Goal: Task Accomplishment & Management: Manage account settings

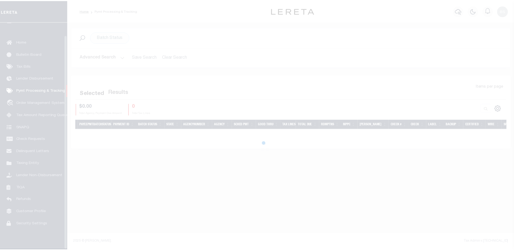
scroll to position [14, 0]
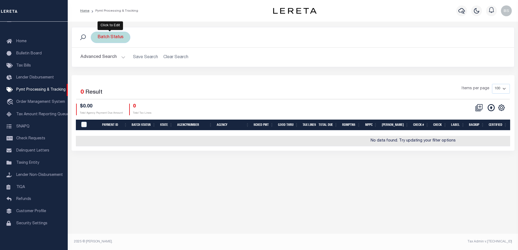
click at [105, 41] on div "Batch Status" at bounding box center [111, 37] width 40 height 11
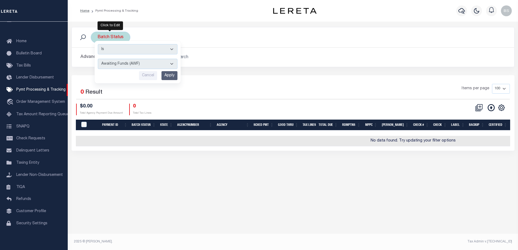
click at [171, 65] on select "Awaiting Funds (AWF) Cleared and Complete (CAC) New Check Needed (NCN) Payment …" at bounding box center [138, 64] width 80 height 10
select select "SFP"
click at [98, 59] on select "Awaiting Funds (AWF) Cleared and Complete (CAC) New Check Needed (NCN) Payment …" at bounding box center [138, 64] width 80 height 10
click at [171, 78] on input "Apply" at bounding box center [169, 75] width 16 height 9
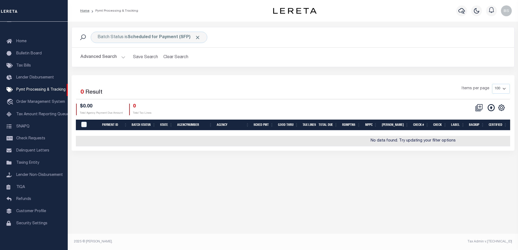
click at [120, 56] on button "Advanced Search" at bounding box center [102, 57] width 45 height 11
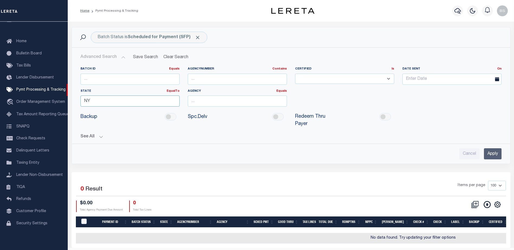
click at [125, 100] on input "NY" at bounding box center [129, 101] width 99 height 11
type input "N"
click at [176, 59] on button "Clear Search" at bounding box center [176, 57] width 30 height 11
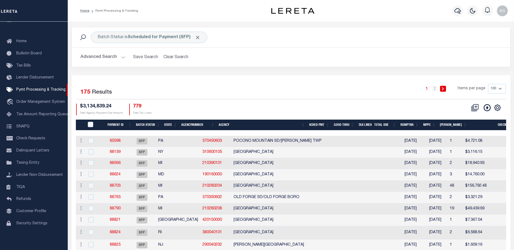
click at [122, 58] on button "Advanced Search" at bounding box center [102, 57] width 45 height 11
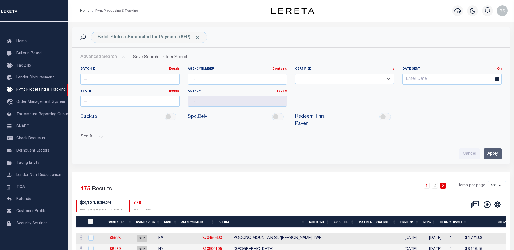
click at [99, 134] on button "See All" at bounding box center [290, 136] width 421 height 5
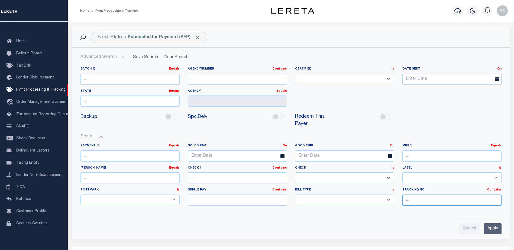
click at [444, 195] on input "text" at bounding box center [451, 200] width 99 height 11
type input "Barbara"
drag, startPoint x: 495, startPoint y: 223, endPoint x: 489, endPoint y: 220, distance: 7.5
click at [495, 223] on input "Apply" at bounding box center [493, 228] width 18 height 11
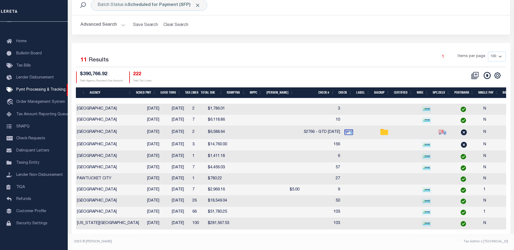
scroll to position [0, 0]
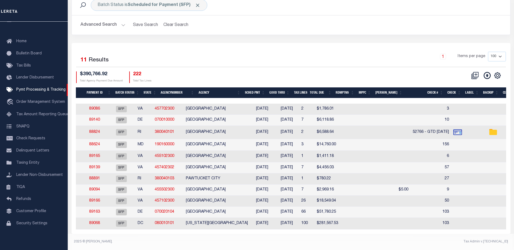
click at [282, 89] on th "Good Thru" at bounding box center [279, 92] width 25 height 11
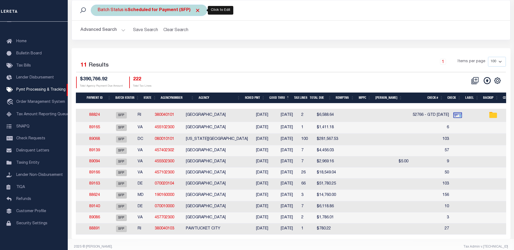
click at [175, 12] on b "Scheduled for Payment (SFP)" at bounding box center [164, 10] width 73 height 4
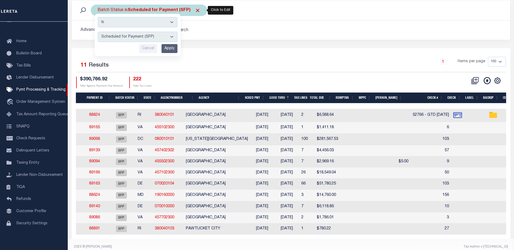
click at [172, 34] on select "Awaiting Funds (AWF) Cleared and Complete (CAC) New Check Needed (NCN) Payment …" at bounding box center [138, 37] width 80 height 10
select select "RFP"
click at [98, 32] on select "Awaiting Funds (AWF) Cleared and Complete (CAC) New Check Needed (NCN) Payment …" at bounding box center [138, 37] width 80 height 10
click at [167, 48] on input "Apply" at bounding box center [169, 48] width 16 height 9
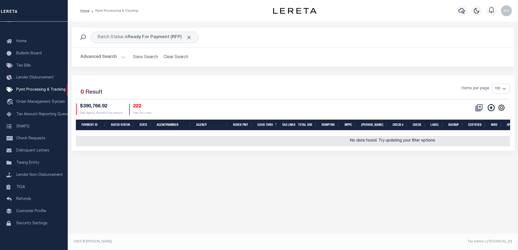
click at [121, 57] on button "Advanced Search" at bounding box center [102, 57] width 45 height 11
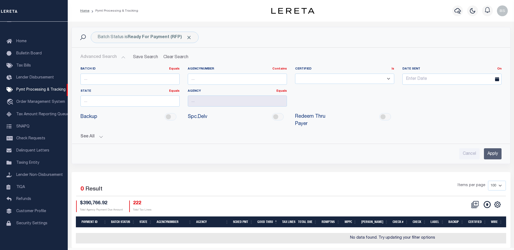
click at [100, 134] on button "See All" at bounding box center [290, 136] width 421 height 5
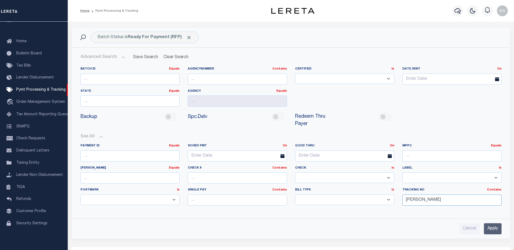
click at [433, 195] on input "Barbara" at bounding box center [451, 200] width 99 height 11
type input "B"
click at [493, 224] on input "Apply" at bounding box center [493, 228] width 18 height 11
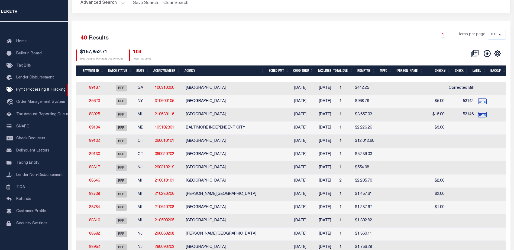
drag, startPoint x: 329, startPoint y: 77, endPoint x: 390, endPoint y: 79, distance: 61.0
click at [390, 79] on div at bounding box center [291, 78] width 430 height 5
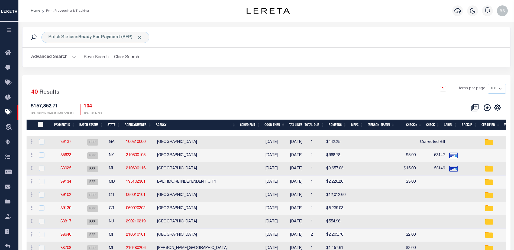
click at [64, 143] on link "89137" at bounding box center [65, 142] width 11 height 4
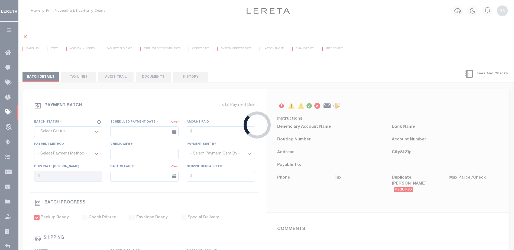
select select "RFP"
type input "09/09/2025"
type input "$442.25"
select select "CHK"
type input "Corrected Bill"
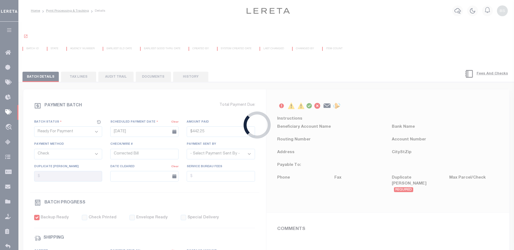
select select "Starek, Barbara"
checkbox input "true"
type input "1"
radio input "true"
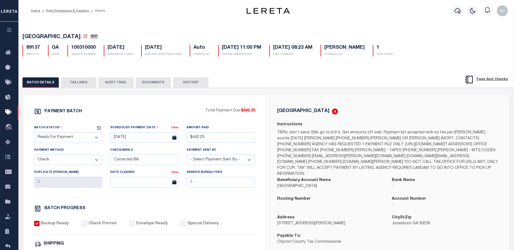
click at [163, 82] on button "DOCUMENTS" at bounding box center [153, 82] width 35 height 10
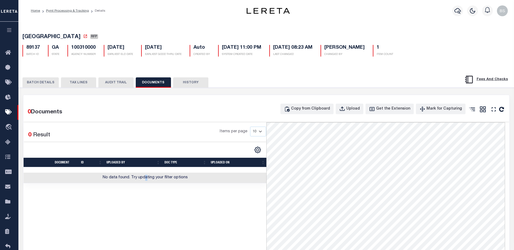
click at [146, 181] on td "No data found. Try updating your filter options" at bounding box center [145, 178] width 243 height 11
click at [77, 82] on button "TAX LINES" at bounding box center [78, 82] width 35 height 10
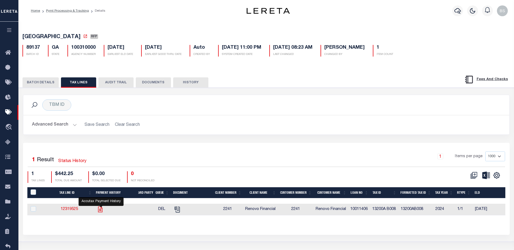
click at [100, 211] on icon "" at bounding box center [100, 209] width 7 height 7
checkbox input "true"
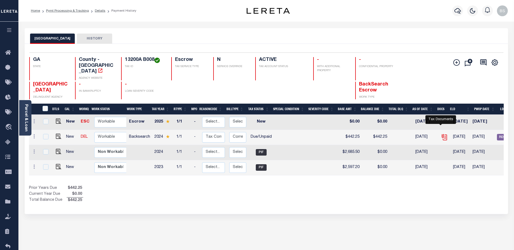
click at [442, 134] on icon "" at bounding box center [444, 136] width 4 height 4
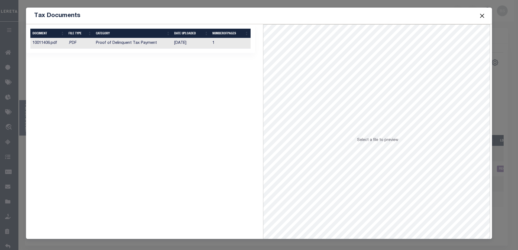
click at [101, 47] on td "Proof of Delinquent Tax Payment" at bounding box center [133, 43] width 79 height 11
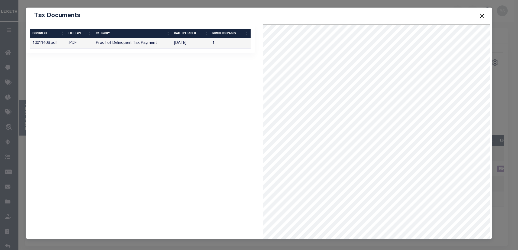
click at [480, 15] on button "Close" at bounding box center [481, 15] width 7 height 7
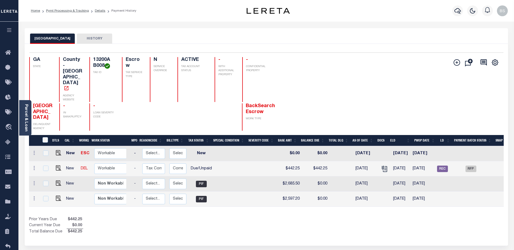
scroll to position [0, 60]
click at [473, 166] on span "RFP" at bounding box center [470, 169] width 11 height 6
checkbox input "true"
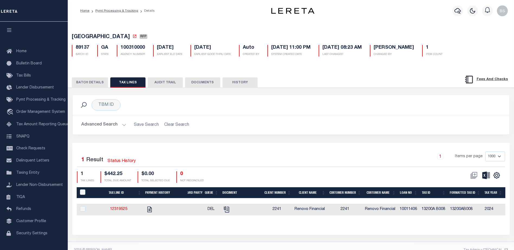
click at [93, 82] on button "BATCH DETAILS" at bounding box center [90, 82] width 36 height 10
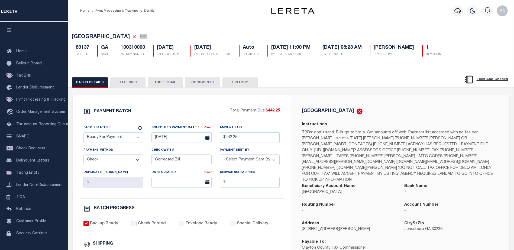
click at [135, 84] on button "TAX LINES" at bounding box center [127, 82] width 35 height 10
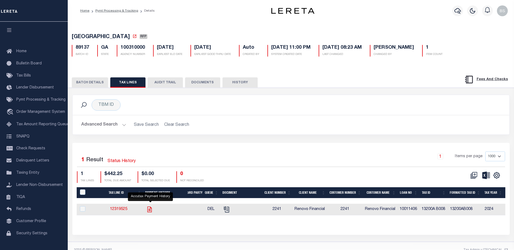
click at [151, 209] on icon "" at bounding box center [149, 209] width 7 height 7
checkbox input "true"
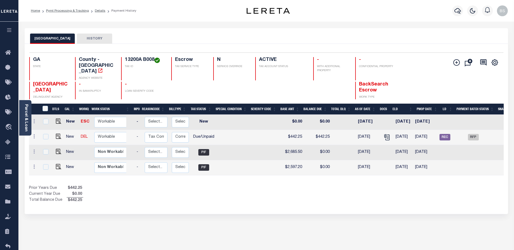
scroll to position [0, 56]
click at [476, 130] on td "RFP" at bounding box center [473, 137] width 41 height 15
checkbox input "true"
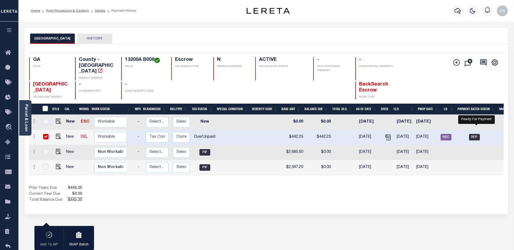
click at [476, 134] on span "RFP" at bounding box center [474, 137] width 11 height 6
checkbox input "false"
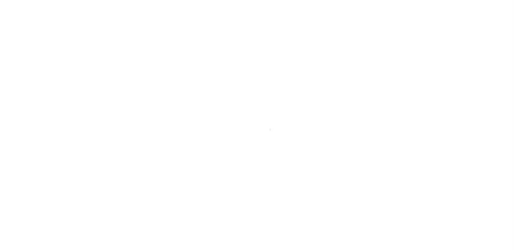
select select "RFP"
select select "CHK"
select select "[PERSON_NAME]"
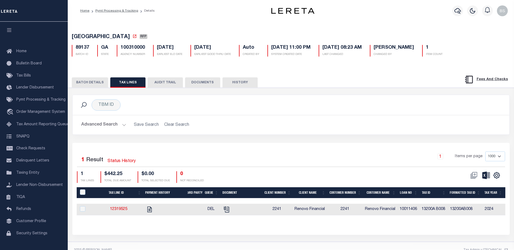
click at [96, 84] on button "BATCH DETAILS" at bounding box center [90, 82] width 36 height 10
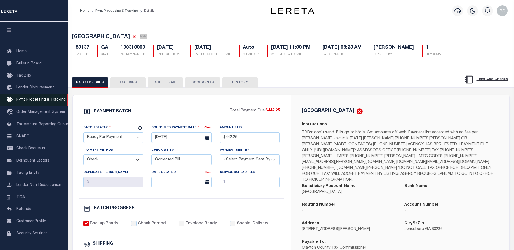
click at [29, 100] on span "Pymt Processing & Tracking" at bounding box center [40, 100] width 49 height 4
click at [28, 102] on span "Pymt Processing & Tracking" at bounding box center [40, 100] width 49 height 4
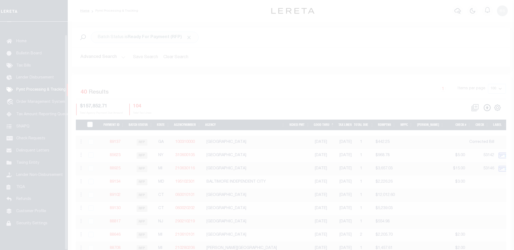
scroll to position [14, 0]
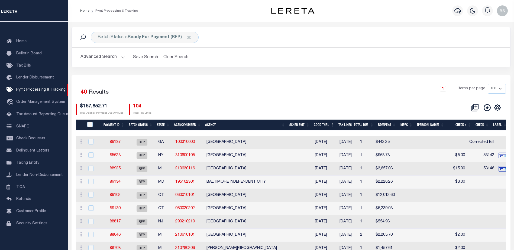
click at [123, 57] on button "Advanced Search" at bounding box center [102, 57] width 45 height 11
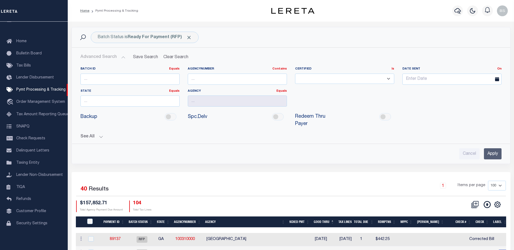
click at [99, 134] on button "See All" at bounding box center [290, 136] width 421 height 5
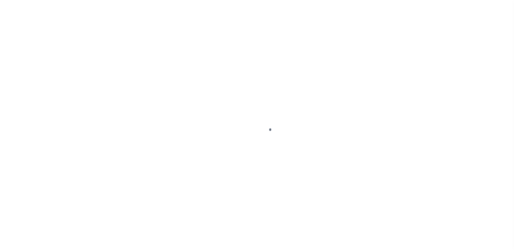
scroll to position [14, 0]
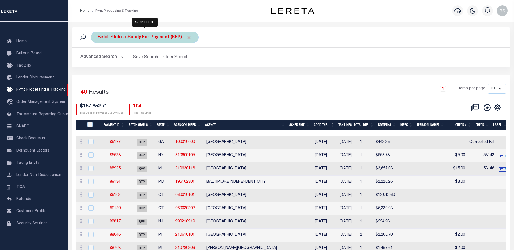
click at [167, 37] on b "Ready For Payment (RFP)" at bounding box center [160, 37] width 64 height 4
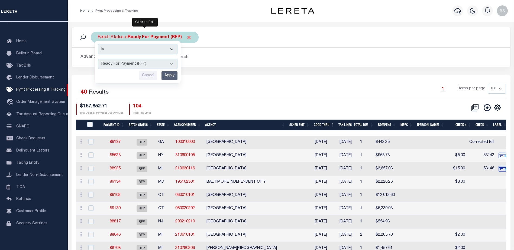
click at [171, 63] on select "Awaiting Funds (AWF) Cleared and Complete (CAC) New Check Needed (NCN) Payment …" at bounding box center [138, 64] width 80 height 10
select select "SFP"
click at [98, 59] on select "Awaiting Funds (AWF) Cleared and Complete (CAC) New Check Needed (NCN) Payment …" at bounding box center [138, 64] width 80 height 10
click at [170, 76] on input "Apply" at bounding box center [169, 75] width 16 height 9
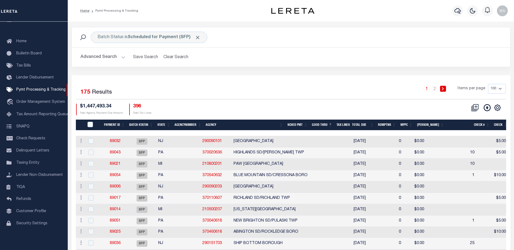
click at [122, 58] on button "Advanced Search" at bounding box center [102, 57] width 45 height 11
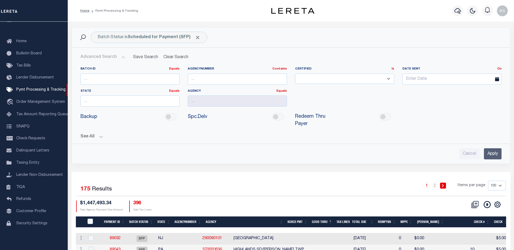
click at [100, 134] on button "See All" at bounding box center [290, 136] width 421 height 5
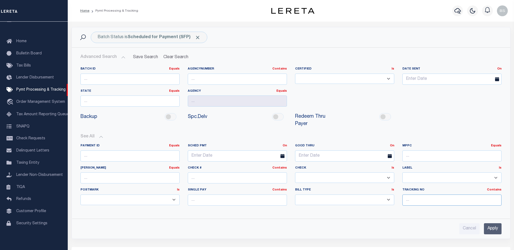
click at [430, 195] on input "text" at bounding box center [451, 200] width 99 height 11
type input "[PERSON_NAME]"
click at [489, 224] on input "Apply" at bounding box center [493, 228] width 18 height 11
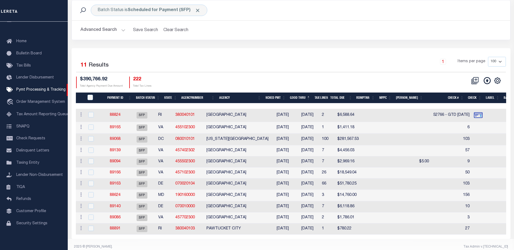
scroll to position [37, 0]
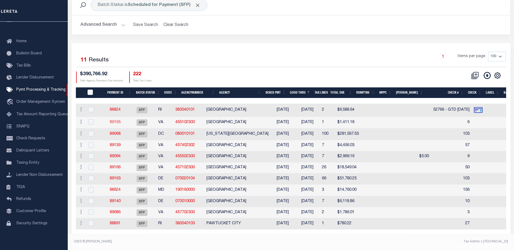
click at [119, 121] on link "89165" at bounding box center [115, 123] width 11 height 4
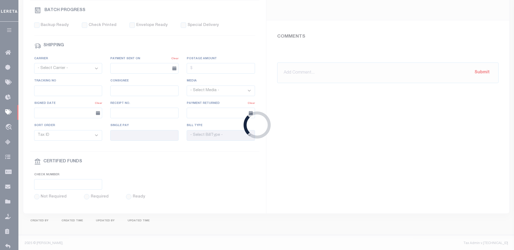
select select "SFP"
type input "[DATE]"
type input "6"
type input "[PERSON_NAME]"
type input "N"
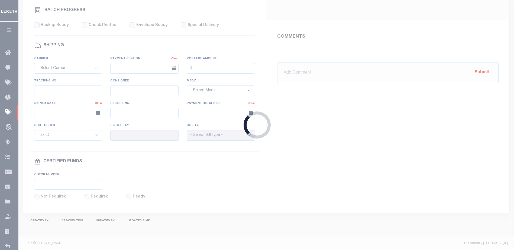
radio input "true"
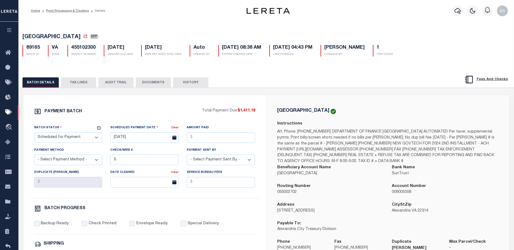
click at [87, 82] on button "TAX LINES" at bounding box center [78, 82] width 35 height 10
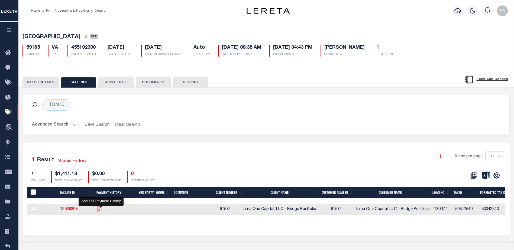
click at [101, 210] on icon "" at bounding box center [99, 210] width 4 height 6
checkbox input "true"
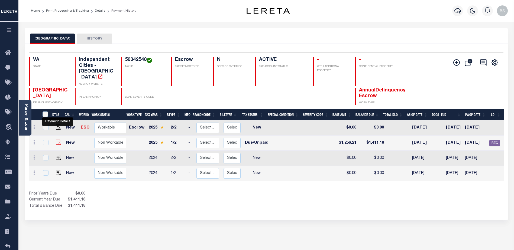
click at [56, 140] on img "" at bounding box center [58, 142] width 5 height 5
checkbox input "true"
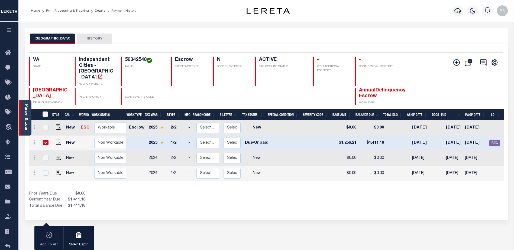
click at [24, 114] on link "Parcel & Loan" at bounding box center [26, 117] width 4 height 27
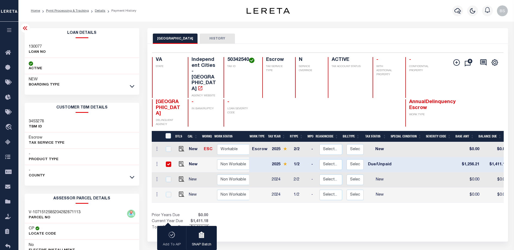
click at [23, 28] on icon at bounding box center [25, 28] width 6 height 6
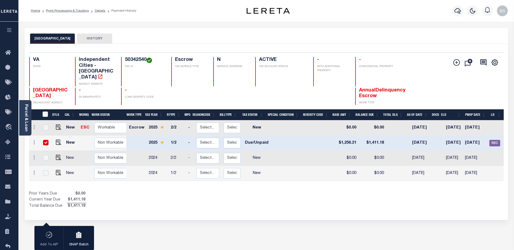
click at [45, 140] on input "checkbox" at bounding box center [45, 142] width 5 height 5
checkbox input "false"
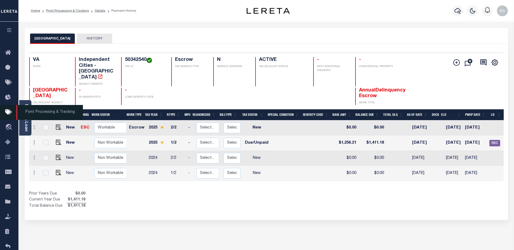
click at [21, 109] on span "Pymt Processing & Tracking" at bounding box center [49, 112] width 67 height 15
click at [25, 101] on div "Parcel & Loan" at bounding box center [25, 117] width 12 height 35
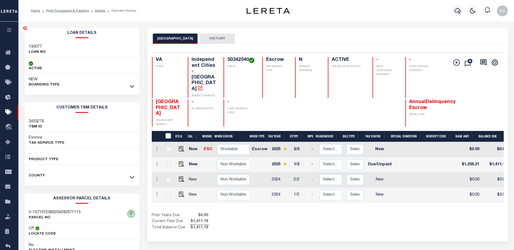
click at [133, 84] on icon at bounding box center [132, 86] width 5 height 6
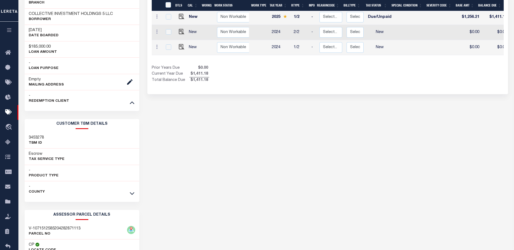
scroll to position [162, 0]
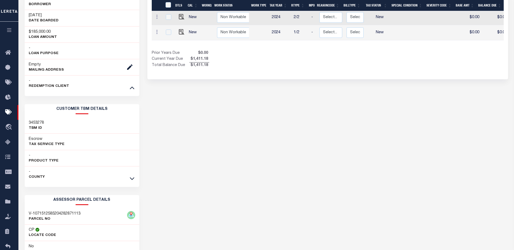
click at [134, 178] on link at bounding box center [132, 179] width 6 height 4
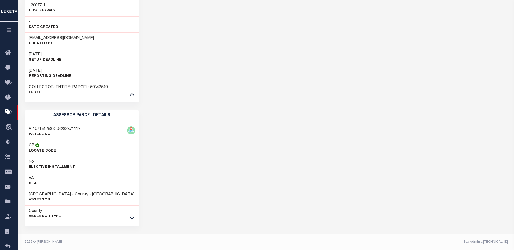
scroll to position [428, 0]
click at [134, 219] on icon at bounding box center [132, 218] width 5 height 6
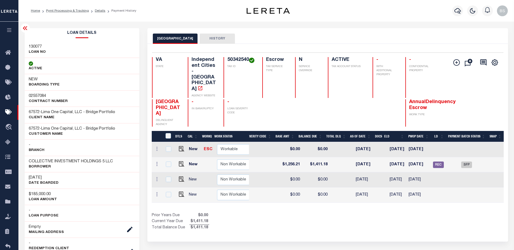
scroll to position [0, 0]
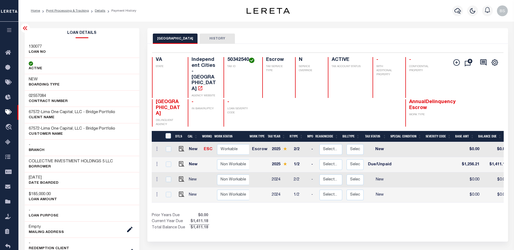
click at [24, 28] on icon at bounding box center [25, 28] width 6 height 6
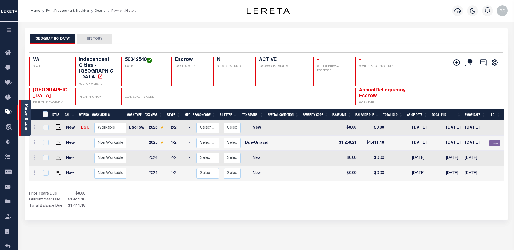
click at [24, 104] on div "Parcel & Loan" at bounding box center [25, 117] width 12 height 35
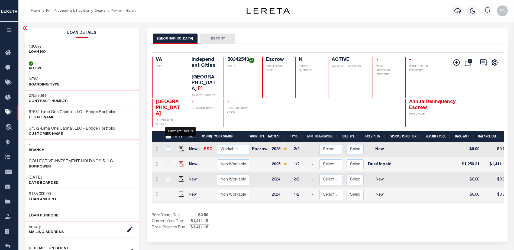
click at [181, 161] on img "" at bounding box center [181, 163] width 5 height 5
checkbox input "true"
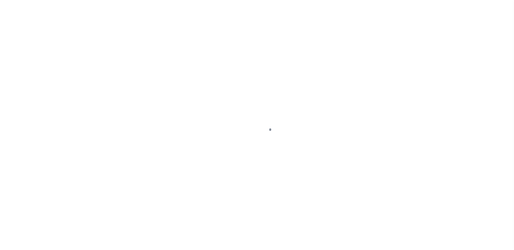
select select "DUE"
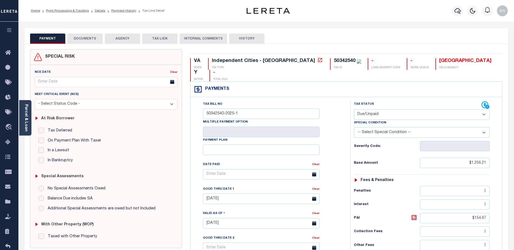
click at [88, 40] on button "DOCUMENTS" at bounding box center [84, 39] width 35 height 10
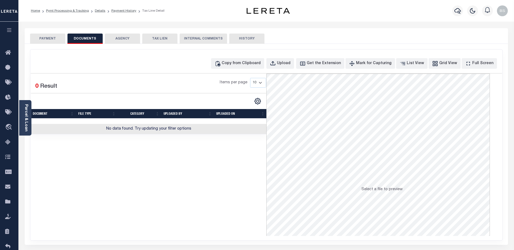
click at [40, 37] on button "PAYMENT" at bounding box center [47, 39] width 35 height 10
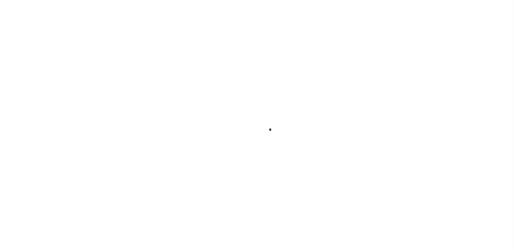
scroll to position [14, 0]
select select "DUE"
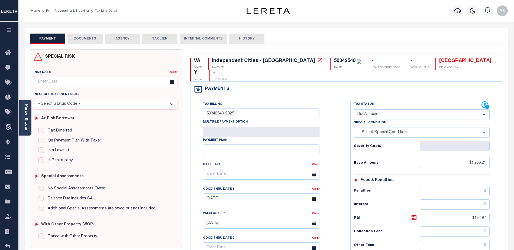
click at [89, 41] on button "DOCUMENTS" at bounding box center [84, 39] width 35 height 10
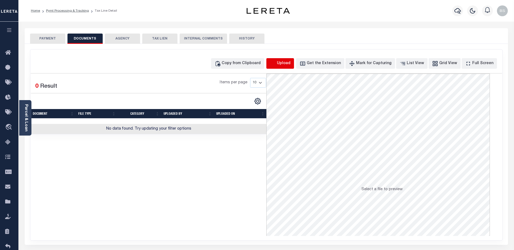
click at [276, 64] on icon "button" at bounding box center [273, 64] width 6 height 6
select select "POP"
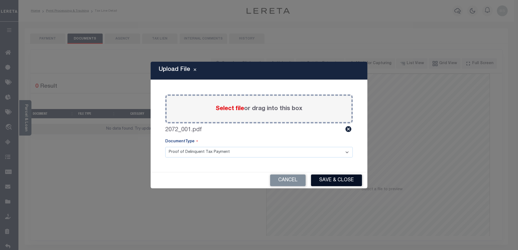
click at [331, 181] on button "Save & Close" at bounding box center [336, 181] width 51 height 12
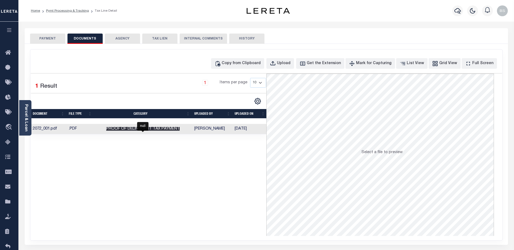
click at [179, 131] on span "Proof of Delinquent Tax Payment" at bounding box center [142, 129] width 73 height 4
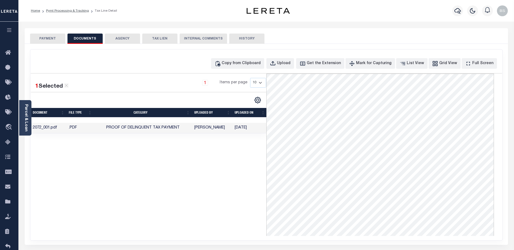
drag, startPoint x: 135, startPoint y: 185, endPoint x: 130, endPoint y: 185, distance: 5.7
click at [135, 185] on div "1 Selected 1 Result 1 Items per page 10 25 50 100" at bounding box center [149, 155] width 236 height 162
click at [40, 39] on button "PAYMENT" at bounding box center [47, 39] width 35 height 10
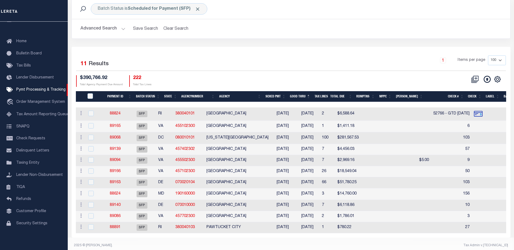
scroll to position [37, 0]
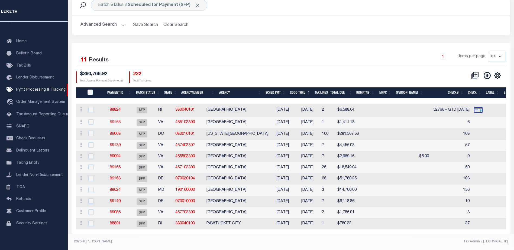
click at [120, 121] on link "89165" at bounding box center [115, 123] width 11 height 4
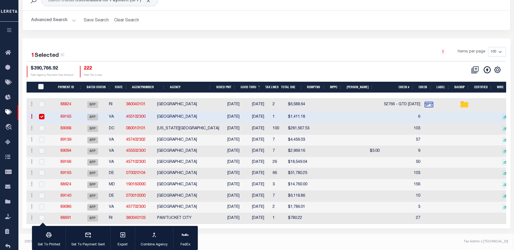
select select "SFP"
type input "[DATE]"
type input "6"
type input "N"
radio input "true"
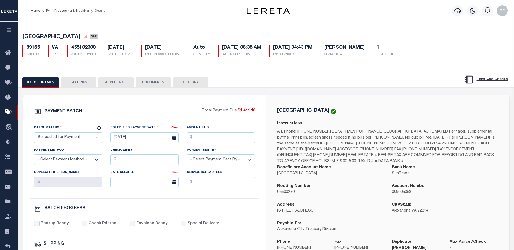
drag, startPoint x: 68, startPoint y: 138, endPoint x: 68, endPoint y: 133, distance: 4.9
click at [68, 138] on select "- Select Status - Scheduled for Payment Ready For Payment Payment Sent Cleared …" at bounding box center [68, 137] width 68 height 11
select select "RFP"
click at [34, 134] on select "- Select Status - Scheduled for Payment Ready For Payment Payment Sent Cleared …" at bounding box center [68, 137] width 68 height 11
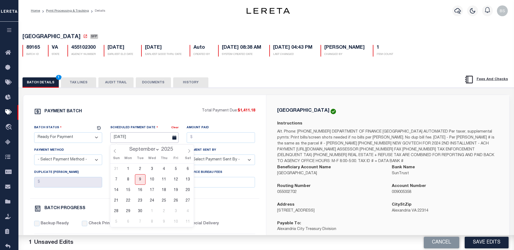
click at [123, 138] on input "[DATE]" at bounding box center [144, 137] width 68 height 11
click at [143, 180] on span "9" at bounding box center [140, 179] width 11 height 11
type input "09/09/2025"
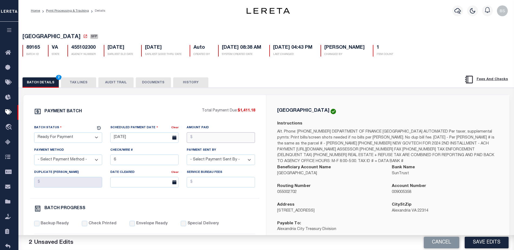
drag, startPoint x: 221, startPoint y: 140, endPoint x: 223, endPoint y: 141, distance: 2.8
click at [221, 140] on input "Amount Paid" at bounding box center [221, 137] width 68 height 11
type input "$1,411.18"
click at [62, 163] on select "- Select Payment Method - ACH Certified Check Check Direct Deposit Wire Transfer" at bounding box center [68, 160] width 68 height 11
select select "CHK"
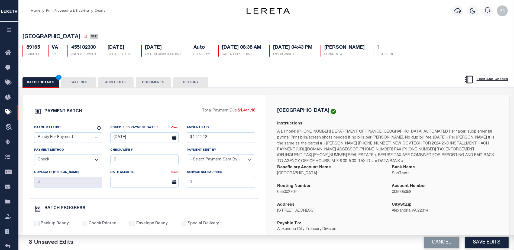
click at [34, 156] on select "- Select Payment Method - ACH Certified Check Check Direct Deposit Wire Transfer" at bounding box center [68, 160] width 68 height 11
click at [159, 161] on input "6" at bounding box center [144, 160] width 68 height 11
click at [247, 156] on div "Payment Sent By - Select Payment Sent By - Aakash Patel Abdul Muzain Adams, Pam…" at bounding box center [221, 156] width 68 height 18
click at [247, 160] on select "- Select Payment Sent By - Aakash Patel Abdul Muzain Adams, Pamela S Adhikary R…" at bounding box center [221, 160] width 68 height 11
select select "[PERSON_NAME]"
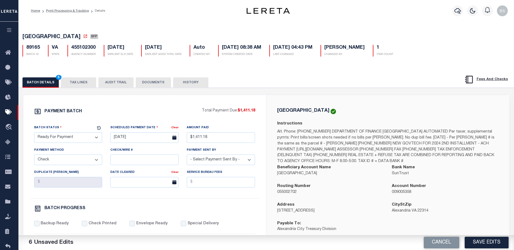
click at [221, 161] on select "- Select Payment Sent By - Aakash Patel Abdul Muzain Adams, Pamela S Adhikary R…" at bounding box center [221, 160] width 68 height 11
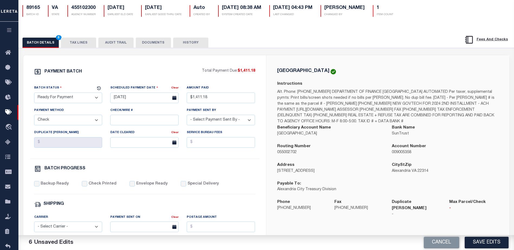
scroll to position [54, 0]
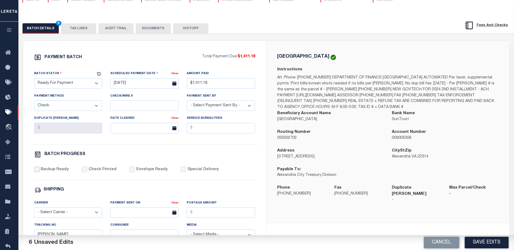
click at [39, 172] on input "Backup Ready" at bounding box center [36, 169] width 5 height 5
checkbox input "true"
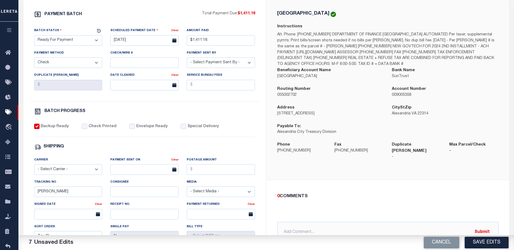
scroll to position [135, 0]
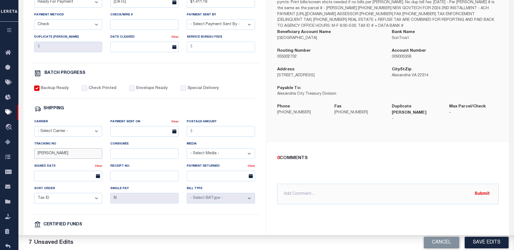
drag, startPoint x: 83, startPoint y: 158, endPoint x: 75, endPoint y: 149, distance: 12.5
click at [83, 158] on input "[PERSON_NAME]" at bounding box center [68, 153] width 68 height 11
type input "B"
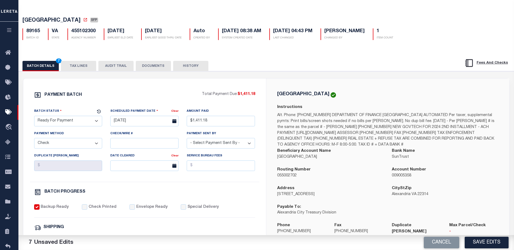
scroll to position [0, 0]
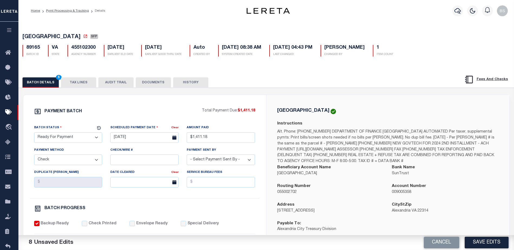
click at [84, 83] on button "TAX LINES" at bounding box center [78, 82] width 35 height 10
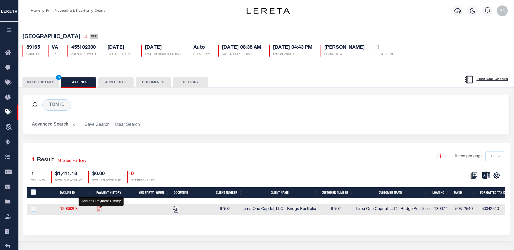
click at [102, 211] on icon "" at bounding box center [99, 209] width 7 height 7
checkbox input "true"
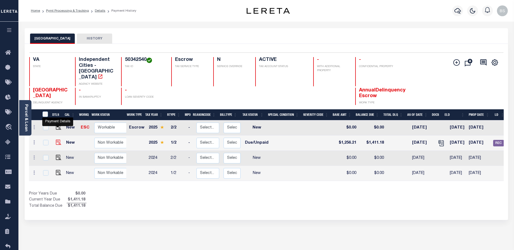
click at [58, 140] on img "" at bounding box center [58, 142] width 5 height 5
checkbox input "true"
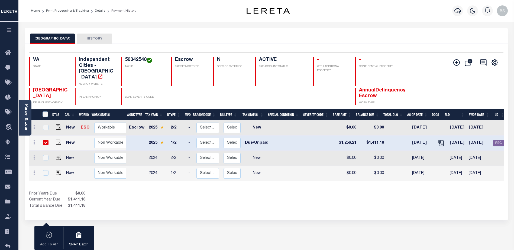
scroll to position [0, 60]
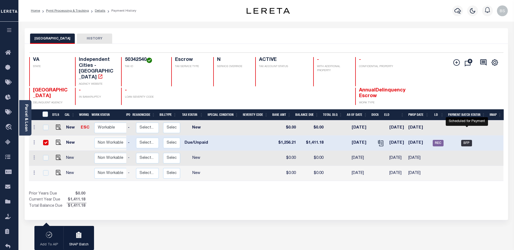
click at [468, 140] on span "SFP" at bounding box center [466, 143] width 11 height 6
checkbox input "false"
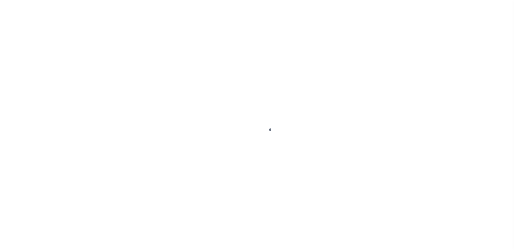
select select "DUE"
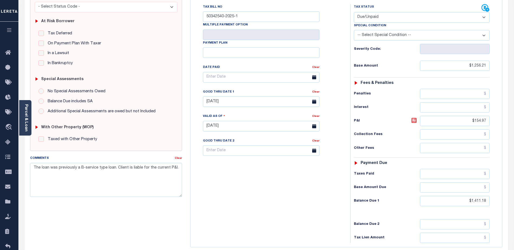
scroll to position [108, 0]
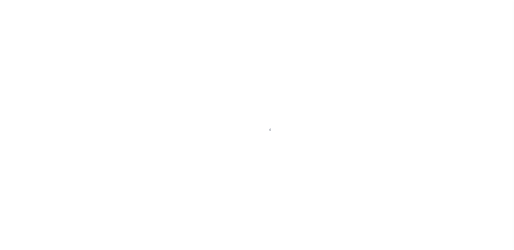
select select "SFP"
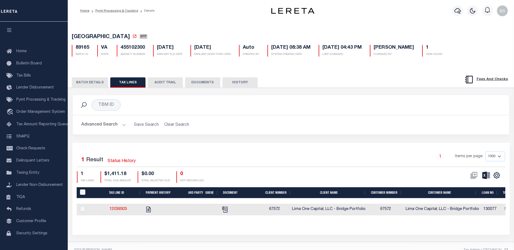
click at [94, 84] on button "BATCH DETAILS" at bounding box center [90, 82] width 36 height 10
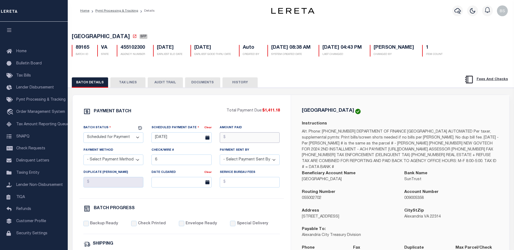
click at [236, 142] on input "Amount Paid" at bounding box center [250, 137] width 60 height 11
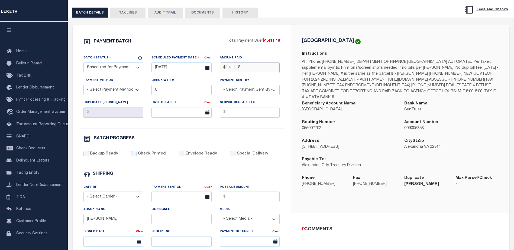
scroll to position [81, 0]
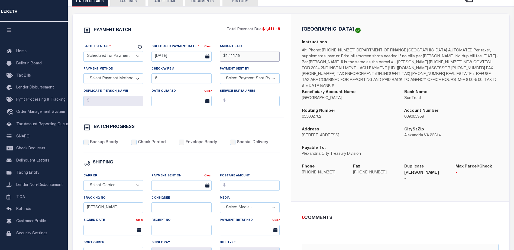
type input "$1,411.18"
click at [262, 83] on select "- Select Payment Sent By - Aakash Patel Abdul Muzain Adams, Pamela S Adhikary R…" at bounding box center [250, 78] width 60 height 11
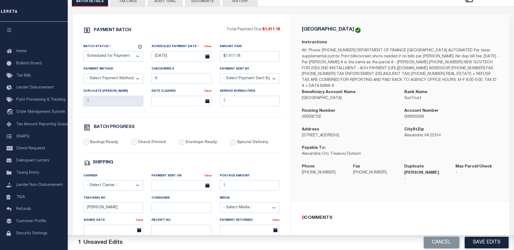
select select "[PERSON_NAME]"
click at [220, 75] on select "- Select Payment Sent By - Aakash Patel Abdul Muzain Adams, Pamela S Adhikary R…" at bounding box center [250, 78] width 60 height 11
click at [122, 80] on select "- Select Payment Method - ACH Certified Check Check Direct Deposit Wire Transfer" at bounding box center [113, 78] width 60 height 11
select select "CHK"
click at [83, 75] on select "- Select Payment Method - ACH Certified Check Check Direct Deposit Wire Transfer" at bounding box center [113, 78] width 60 height 11
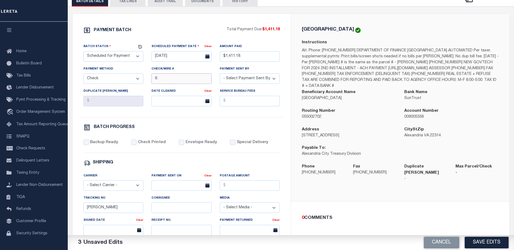
drag, startPoint x: 174, startPoint y: 81, endPoint x: 181, endPoint y: 79, distance: 7.5
click at [178, 80] on input "6" at bounding box center [181, 78] width 60 height 11
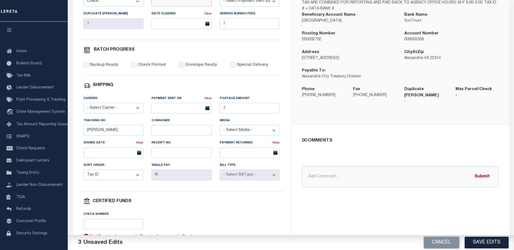
scroll to position [162, 0]
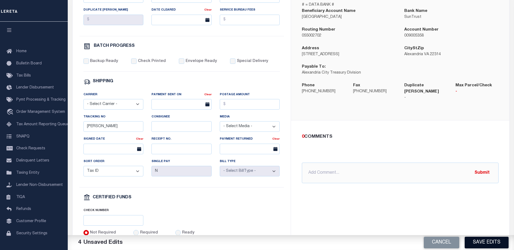
click at [487, 243] on button "Save Edits" at bounding box center [486, 243] width 44 height 12
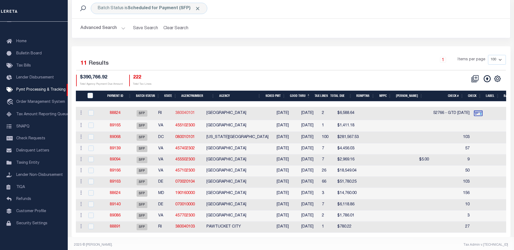
scroll to position [37, 0]
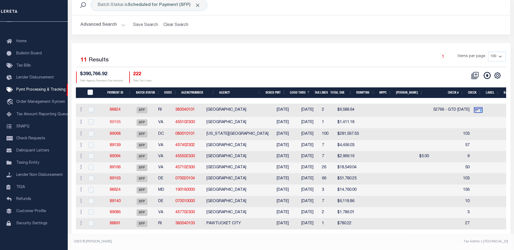
click at [113, 121] on link "89165" at bounding box center [115, 123] width 11 height 4
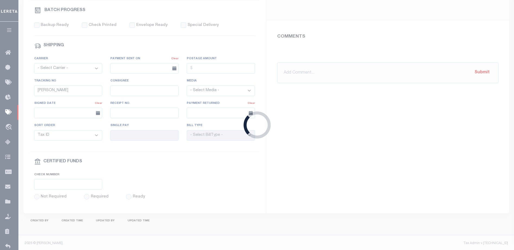
select select "SFP"
type input "[DATE]"
type input "$1,411.18"
select select "CHK"
select select "[PERSON_NAME]"
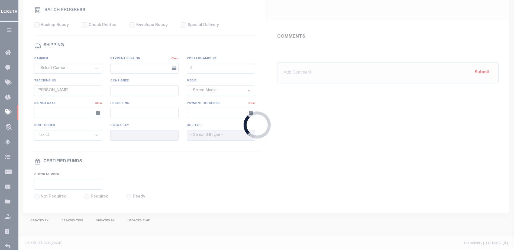
type input "N"
radio input "true"
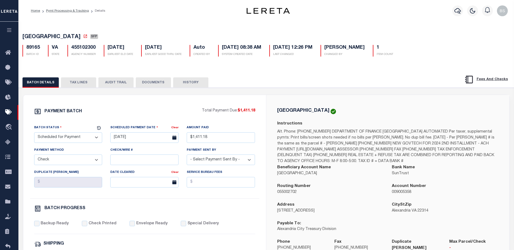
click at [92, 138] on select "- Select Status - Scheduled for Payment Ready For Payment Payment Sent Cleared …" at bounding box center [68, 137] width 68 height 11
select select "RFP"
click at [34, 134] on select "- Select Status - Scheduled for Payment Ready For Payment Payment Sent Cleared …" at bounding box center [68, 137] width 68 height 11
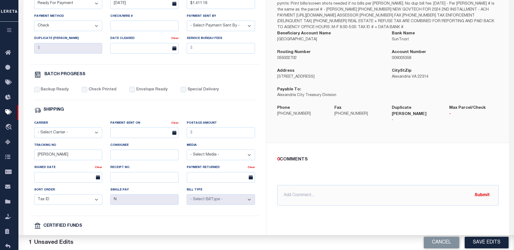
scroll to position [135, 0]
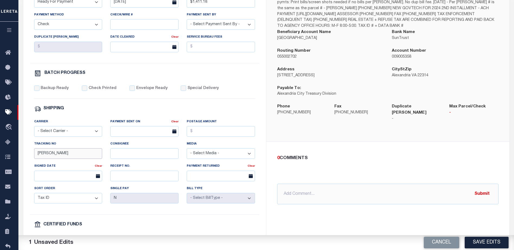
click at [98, 157] on input "[PERSON_NAME]" at bounding box center [68, 153] width 68 height 11
type input "B"
click at [181, 90] on input "Special Delivery" at bounding box center [183, 88] width 5 height 5
checkbox input "true"
click at [39, 90] on input "Backup Ready" at bounding box center [36, 88] width 5 height 5
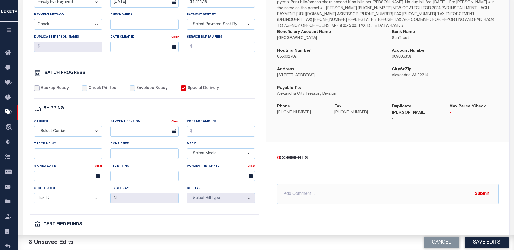
checkbox input "true"
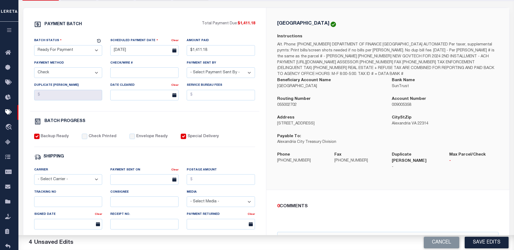
scroll to position [81, 0]
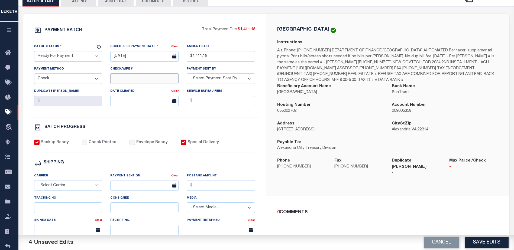
click at [141, 80] on input "Check/Wire #" at bounding box center [144, 78] width 68 height 11
type input "FedEx overnight"
click at [190, 106] on input "Service Bureau Fees" at bounding box center [221, 101] width 68 height 11
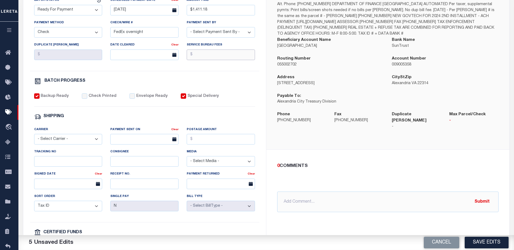
scroll to position [162, 0]
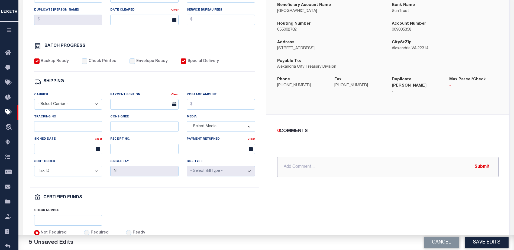
drag, startPoint x: 343, startPoint y: 163, endPoint x: 356, endPoint y: 157, distance: 14.3
click at [344, 163] on input "text" at bounding box center [387, 167] width 221 height 21
type input "[DATE] - FedEx overnight"
click at [481, 164] on button "Submit" at bounding box center [482, 166] width 22 height 11
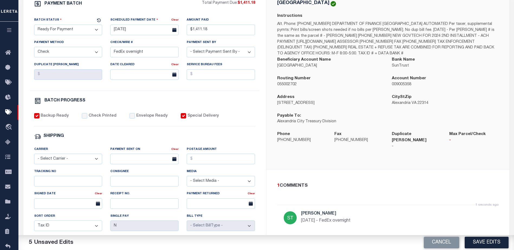
scroll to position [108, 0]
click at [487, 244] on button "Save Edits" at bounding box center [486, 243] width 44 height 12
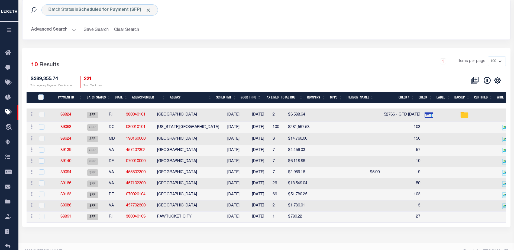
scroll to position [37, 0]
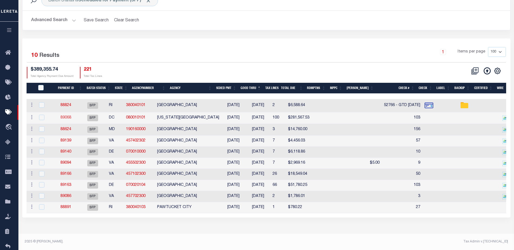
click at [67, 117] on link "89068" at bounding box center [65, 118] width 11 height 4
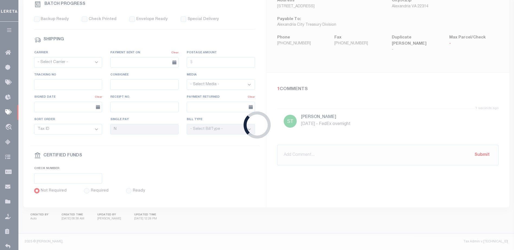
select select "SFP"
type input "[DATE]"
select select
type input "103"
select select
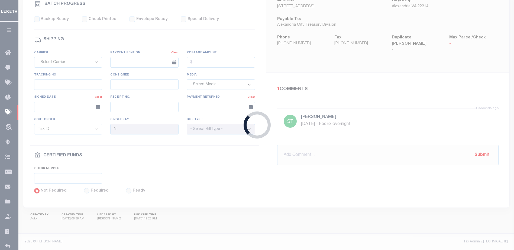
checkbox input "false"
type input "[PERSON_NAME]"
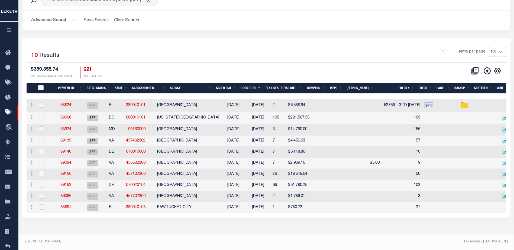
click at [175, 88] on th "Agency" at bounding box center [191, 88] width 46 height 11
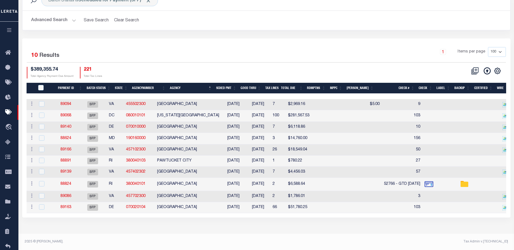
click at [178, 87] on th "Agency" at bounding box center [191, 88] width 46 height 11
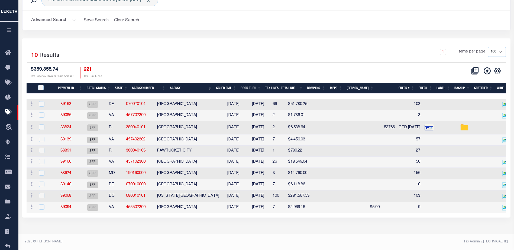
click at [256, 88] on th "Good Thru" at bounding box center [250, 88] width 25 height 11
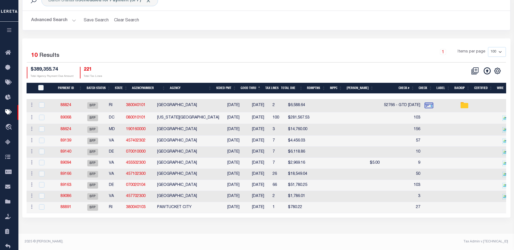
click at [224, 57] on div "1 Items per page 100 200 500 1000" at bounding box center [326, 54] width 357 height 14
